Goal: Information Seeking & Learning: Learn about a topic

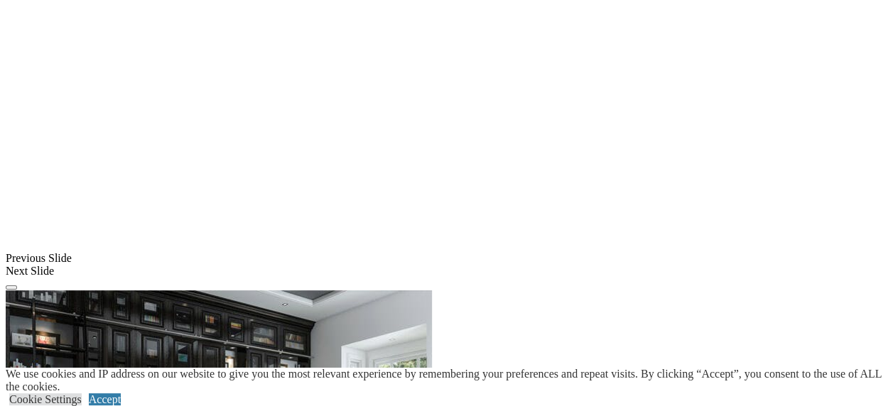
scroll to position [1451, 0]
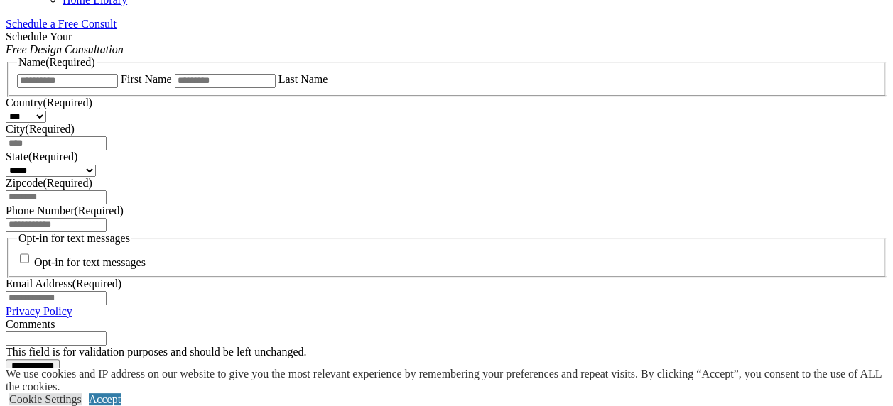
scroll to position [937, 0]
drag, startPoint x: 298, startPoint y: 323, endPoint x: 260, endPoint y: 317, distance: 38.1
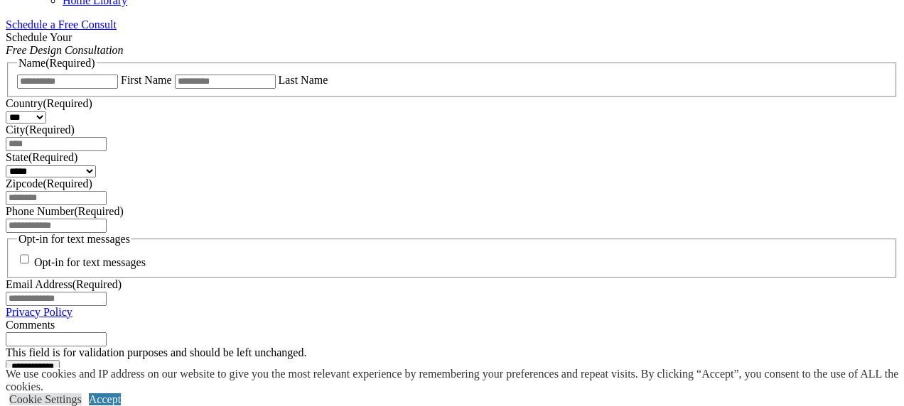
drag, startPoint x: 680, startPoint y: 34, endPoint x: 173, endPoint y: 136, distance: 516.8
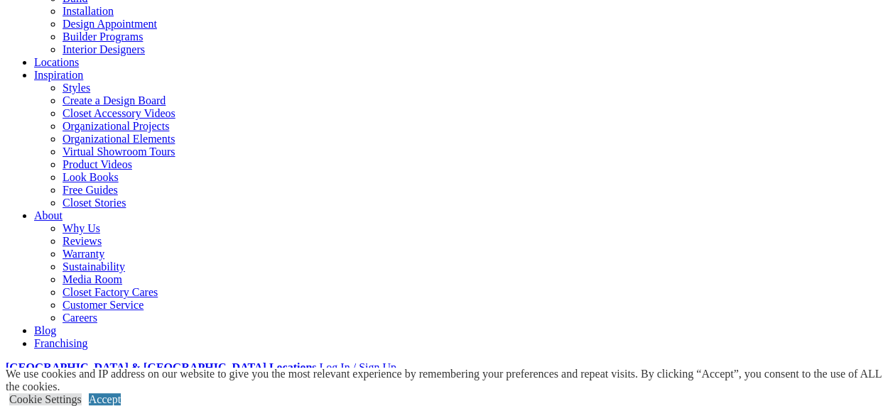
scroll to position [0, 0]
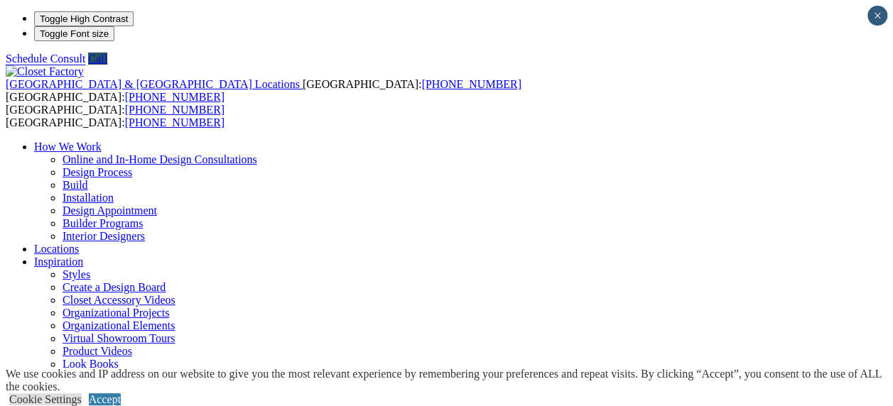
drag, startPoint x: 163, startPoint y: 82, endPoint x: 152, endPoint y: 74, distance: 14.2
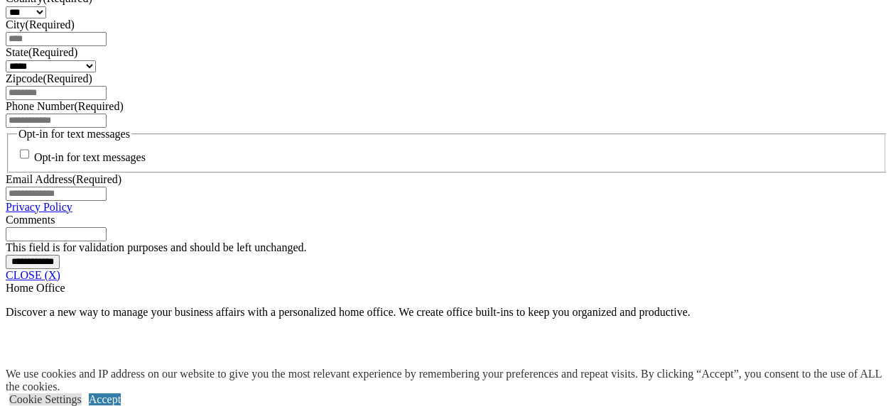
scroll to position [1042, 0]
